Goal: Task Accomplishment & Management: Manage account settings

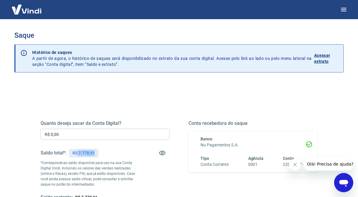
drag, startPoint x: 78, startPoint y: 151, endPoint x: 119, endPoint y: 153, distance: 41.2
click at [119, 153] on div "Saldo total*: R$ 7.770,91" at bounding box center [105, 152] width 129 height 14
copy p "7.770,91"
click at [77, 134] on input "R$ 0,00" at bounding box center [105, 133] width 129 height 11
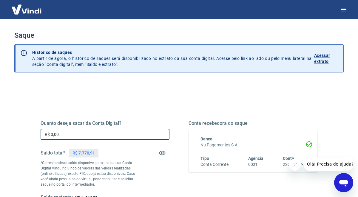
click at [77, 134] on input "R$ 0,00" at bounding box center [105, 133] width 129 height 11
paste input "7.770,91"
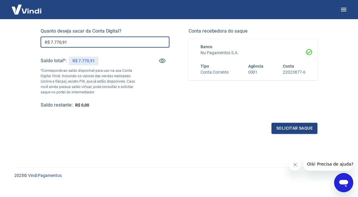
scroll to position [99, 0]
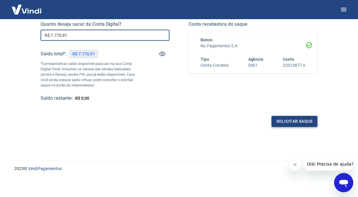
type input "R$ 7.770,91"
click at [311, 124] on button "Solicitar saque" at bounding box center [295, 121] width 46 height 11
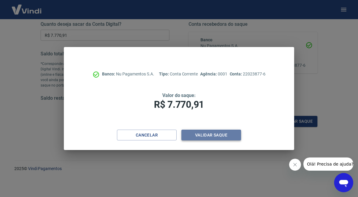
click at [196, 135] on button "Validar saque" at bounding box center [212, 134] width 60 height 11
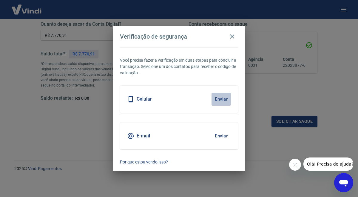
click at [215, 100] on button "Enviar" at bounding box center [221, 99] width 19 height 13
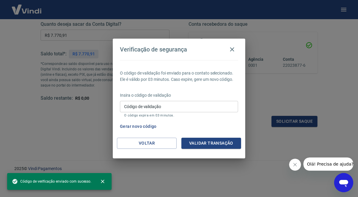
click at [148, 108] on input "Código de validação" at bounding box center [179, 106] width 118 height 11
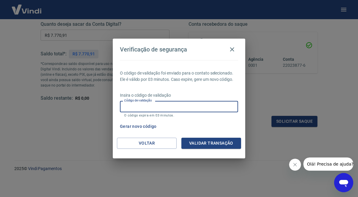
click at [143, 104] on input "Código de validação" at bounding box center [179, 106] width 118 height 11
click at [153, 143] on button "Voltar" at bounding box center [147, 142] width 60 height 11
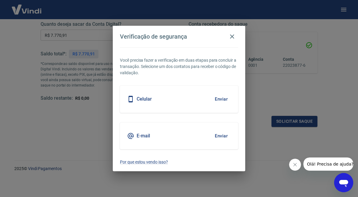
click at [215, 134] on button "Enviar" at bounding box center [221, 135] width 19 height 13
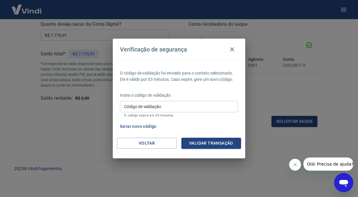
click at [155, 111] on input "Código de validação" at bounding box center [179, 106] width 118 height 11
paste input "418452"
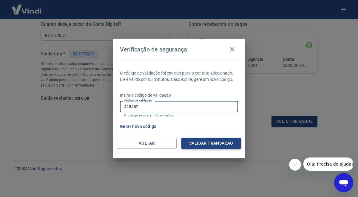
type input "418452"
click at [224, 146] on button "Validar transação" at bounding box center [212, 142] width 60 height 11
